Goal: Find contact information: Obtain details needed to contact an individual or organization

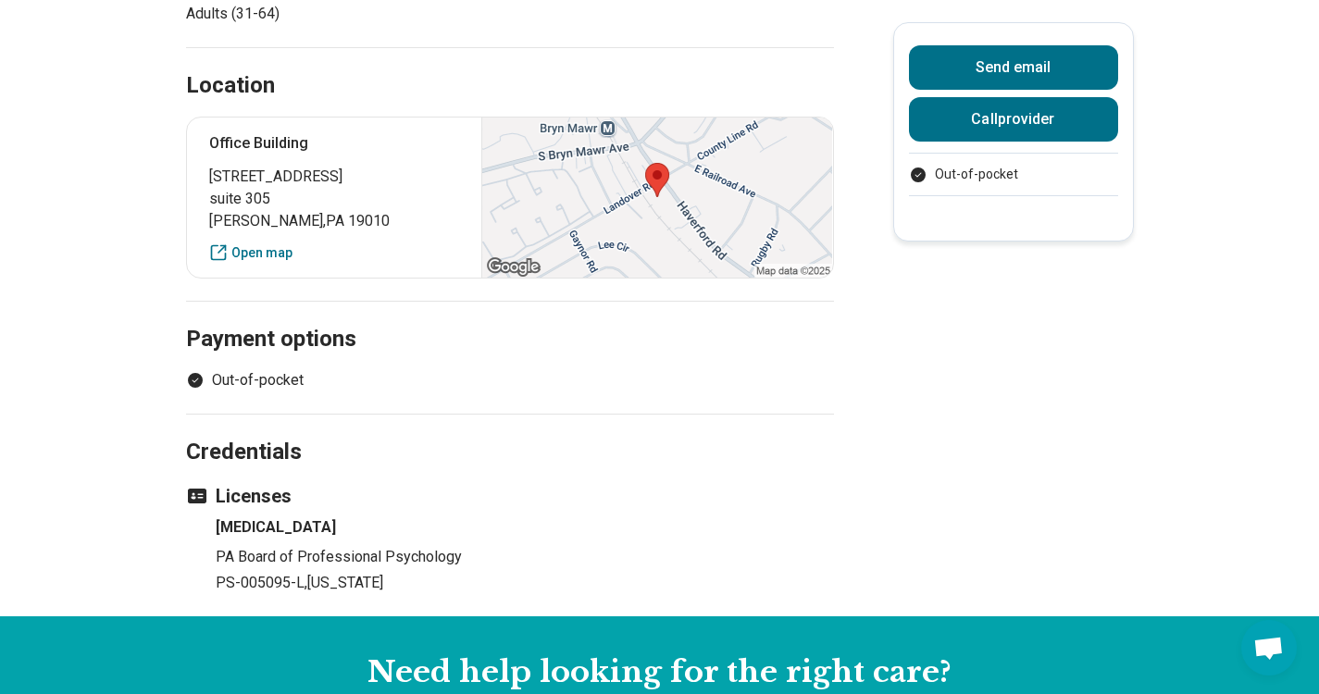
scroll to position [851, 0]
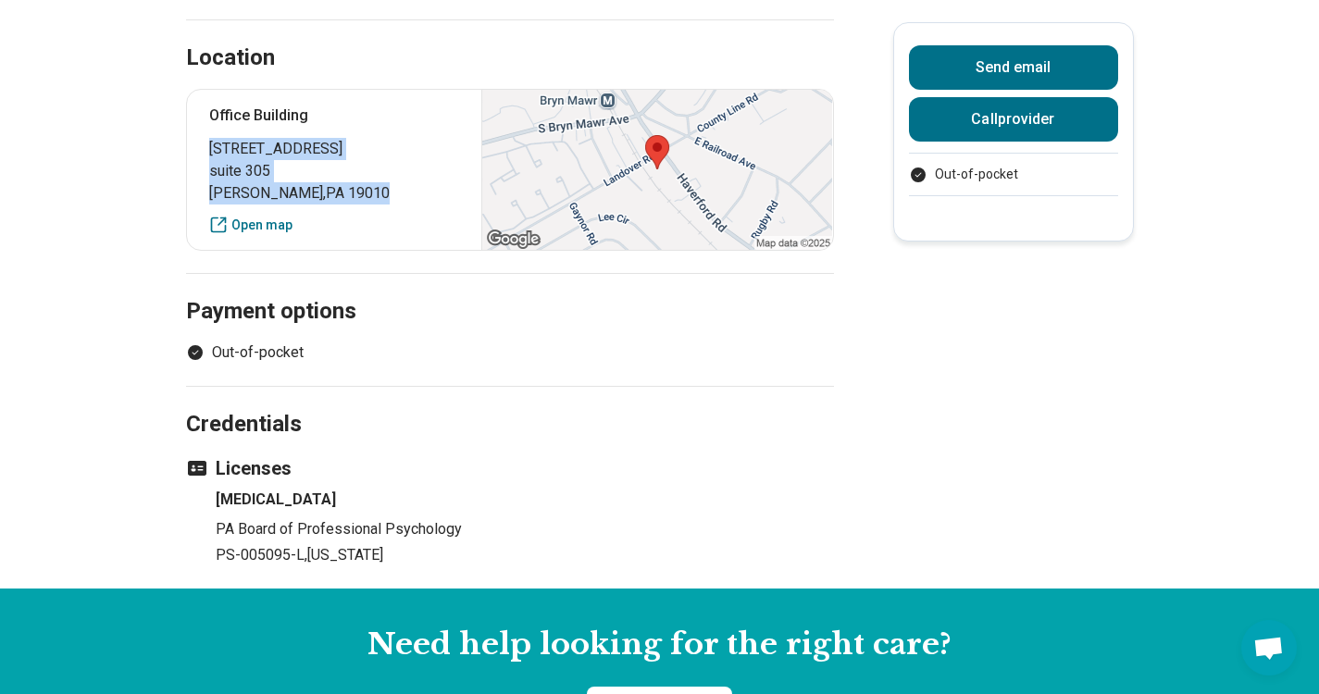
drag, startPoint x: 217, startPoint y: 147, endPoint x: 378, endPoint y: 194, distance: 167.8
click at [378, 194] on p "[STREET_ADDRESS]" at bounding box center [334, 171] width 251 height 67
copy p "[STREET_ADDRESS]"
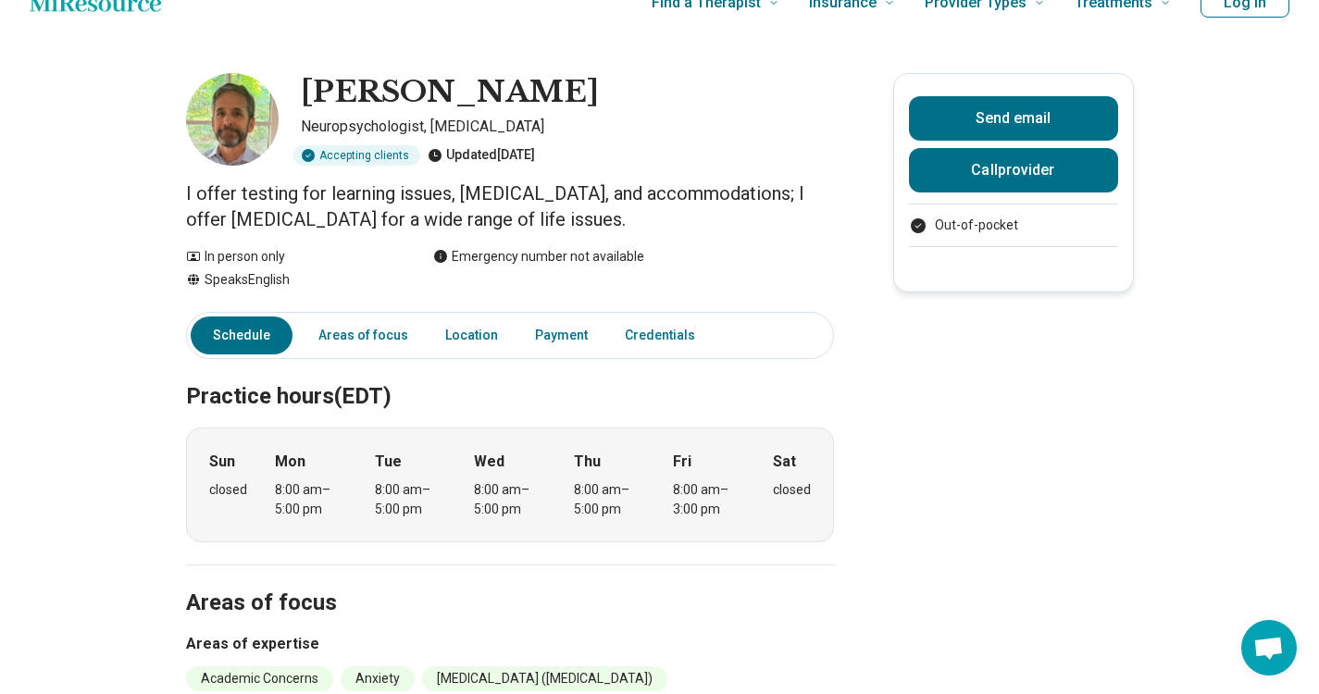
scroll to position [0, 0]
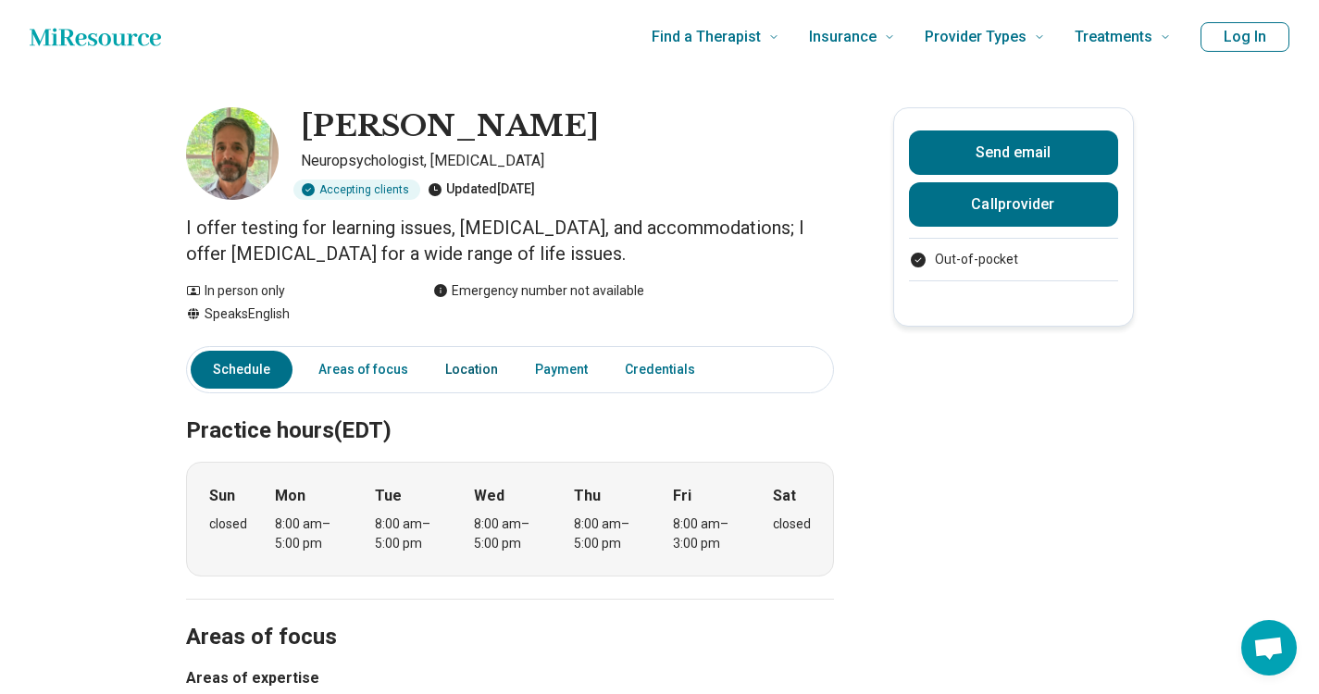
click at [485, 372] on link "Location" at bounding box center [471, 370] width 75 height 38
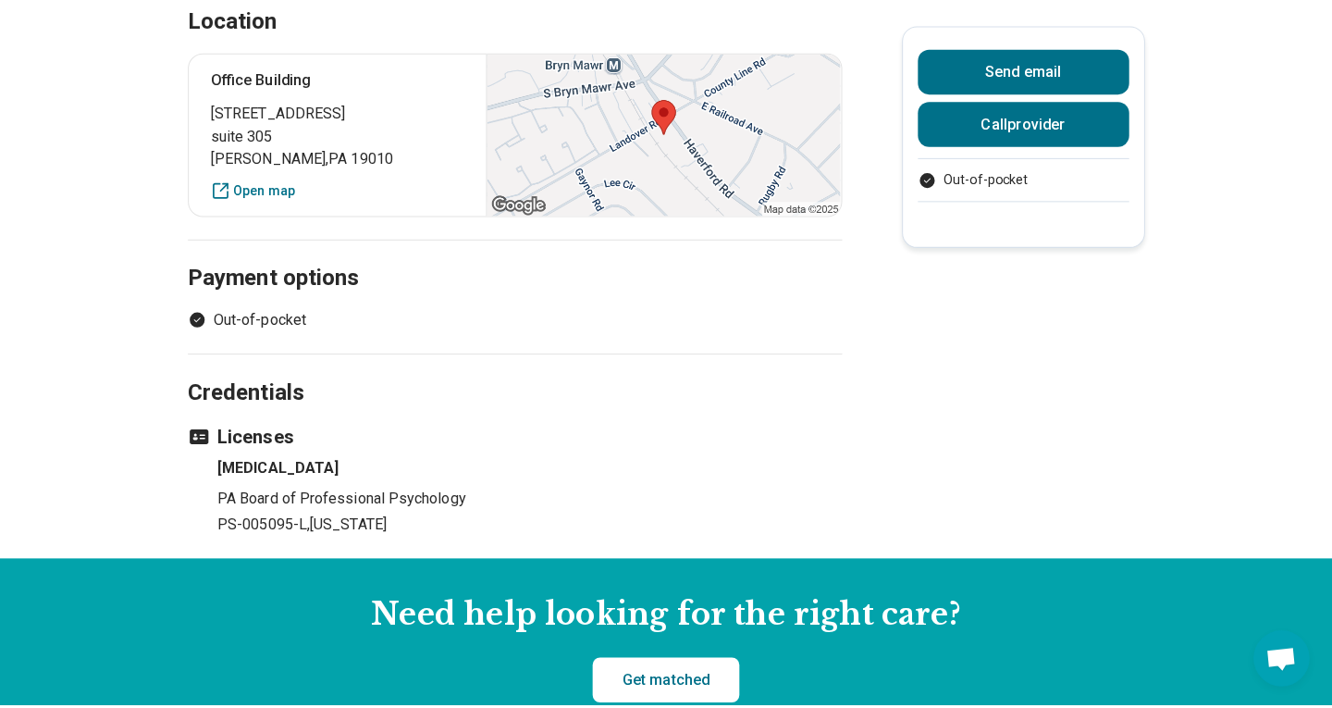
scroll to position [894, 0]
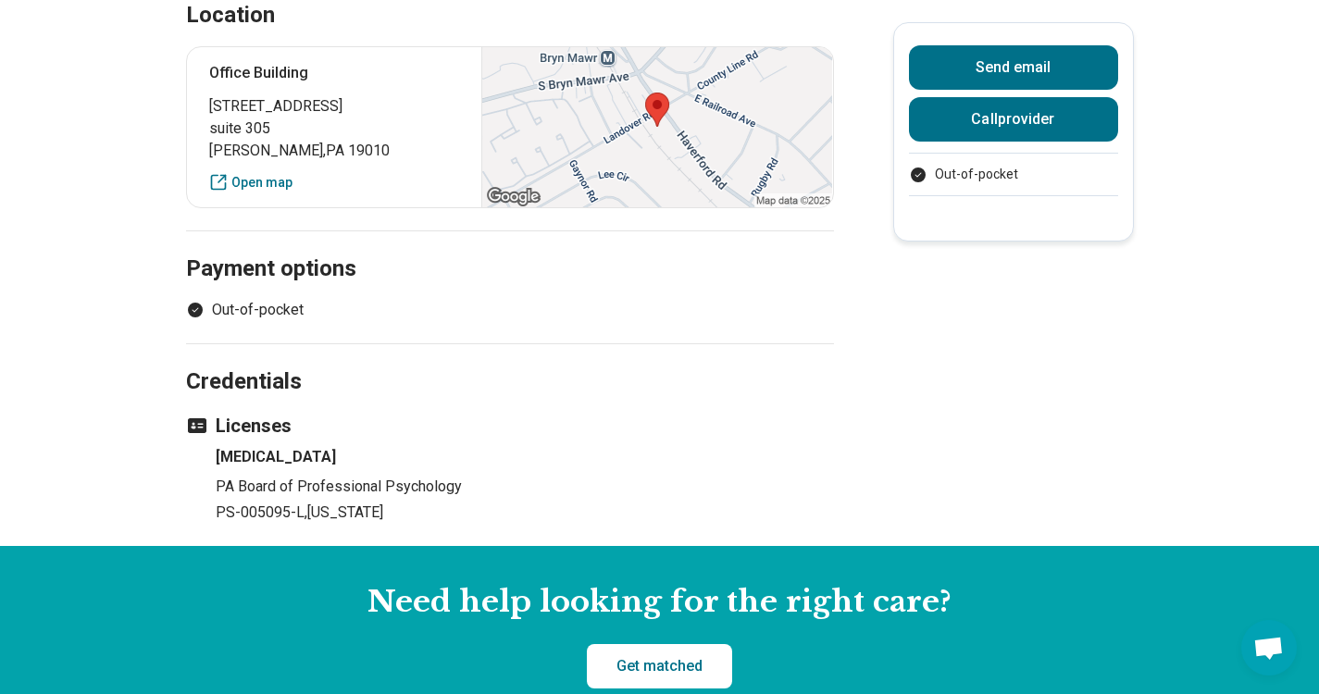
click at [1045, 118] on button "Call provider" at bounding box center [1013, 119] width 209 height 44
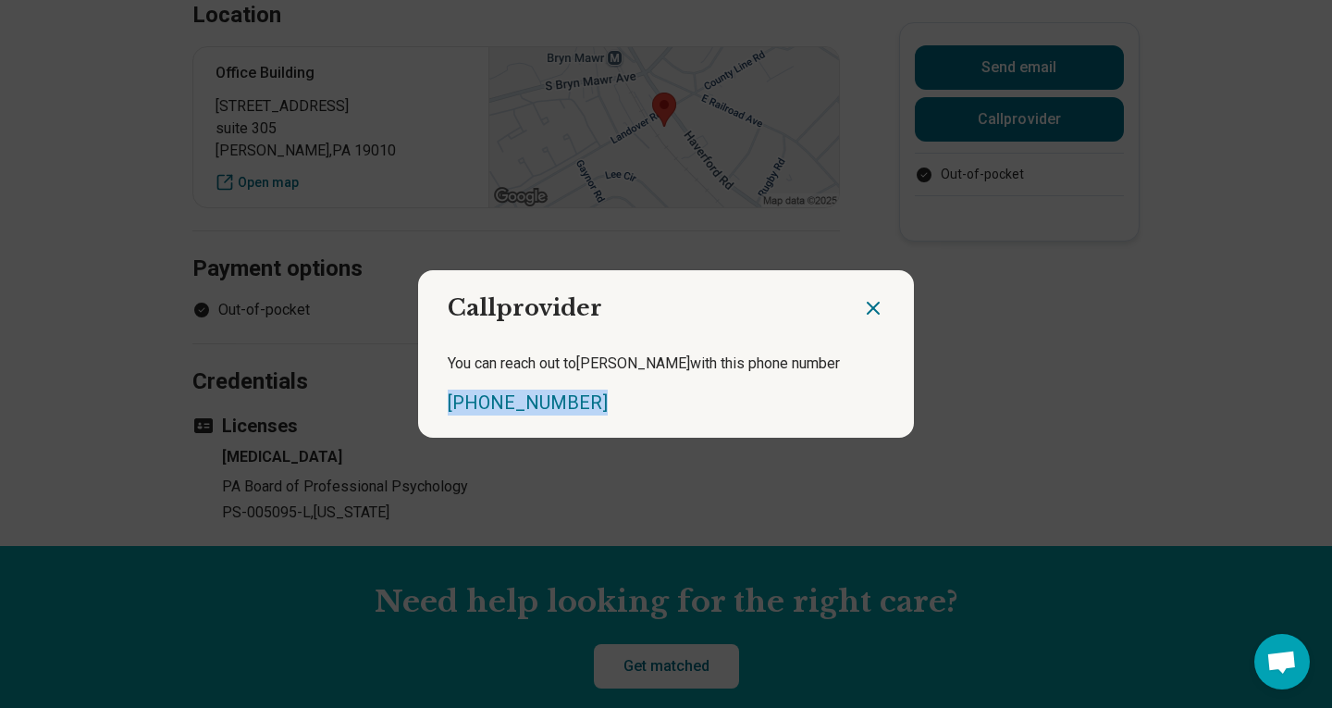
drag, startPoint x: 623, startPoint y: 407, endPoint x: 435, endPoint y: 414, distance: 188.0
click at [435, 414] on div "You can reach out to [PERSON_NAME] with this phone number [PHONE_NUMBER]" at bounding box center [666, 383] width 496 height 107
copy link "[PHONE_NUMBER]"
